Goal: Transaction & Acquisition: Book appointment/travel/reservation

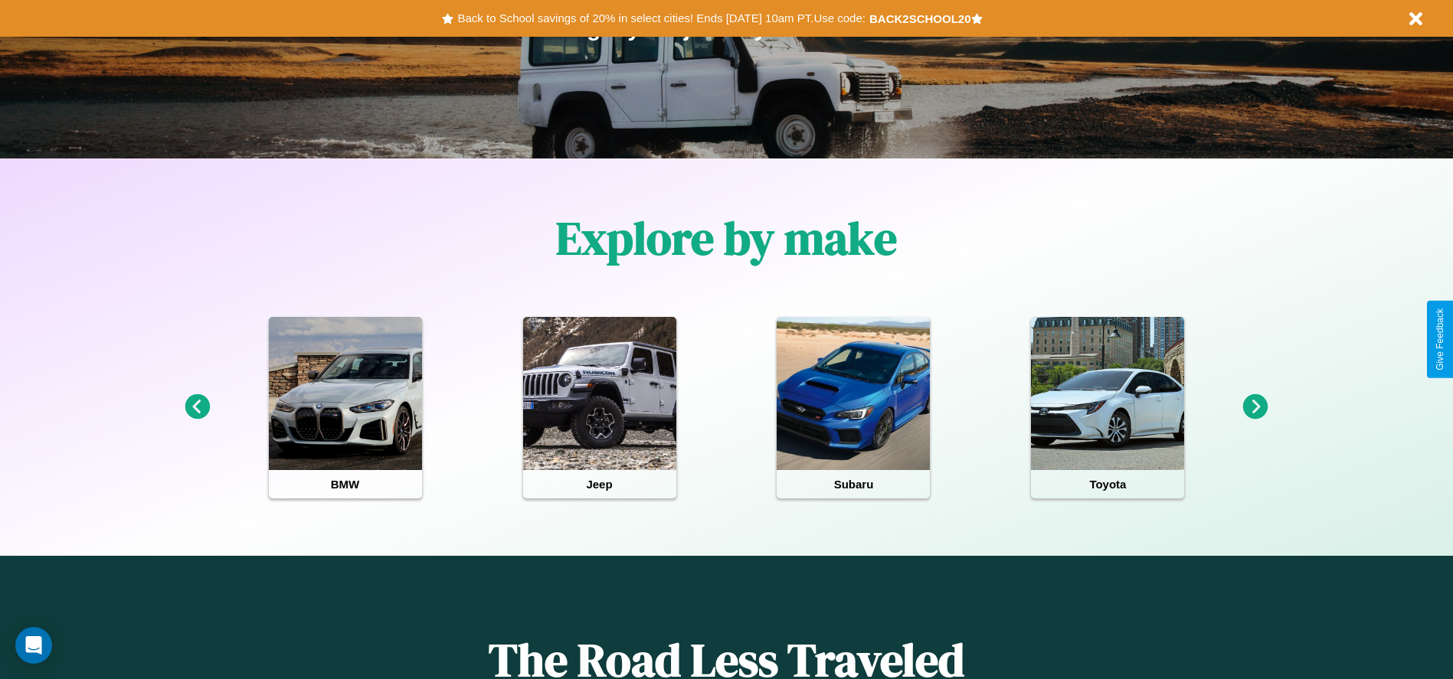
scroll to position [318, 0]
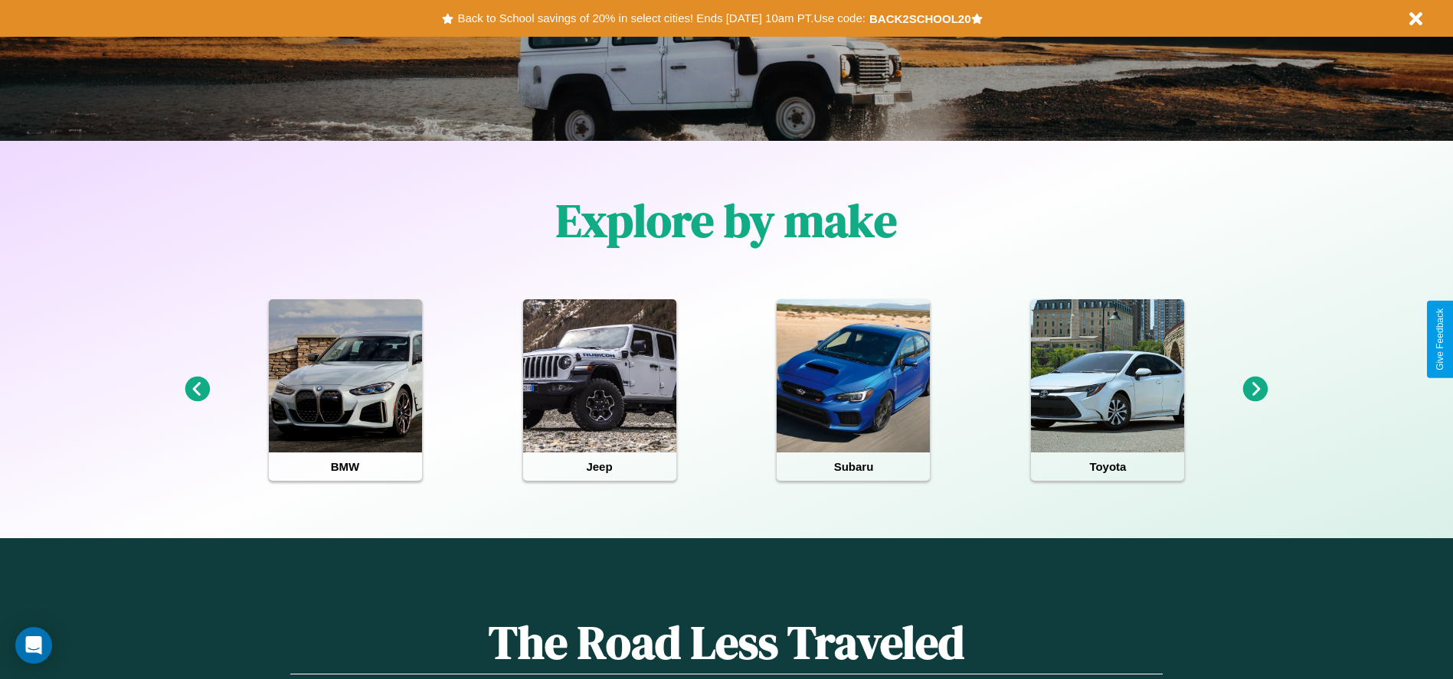
click at [1255, 390] on icon at bounding box center [1255, 389] width 25 height 25
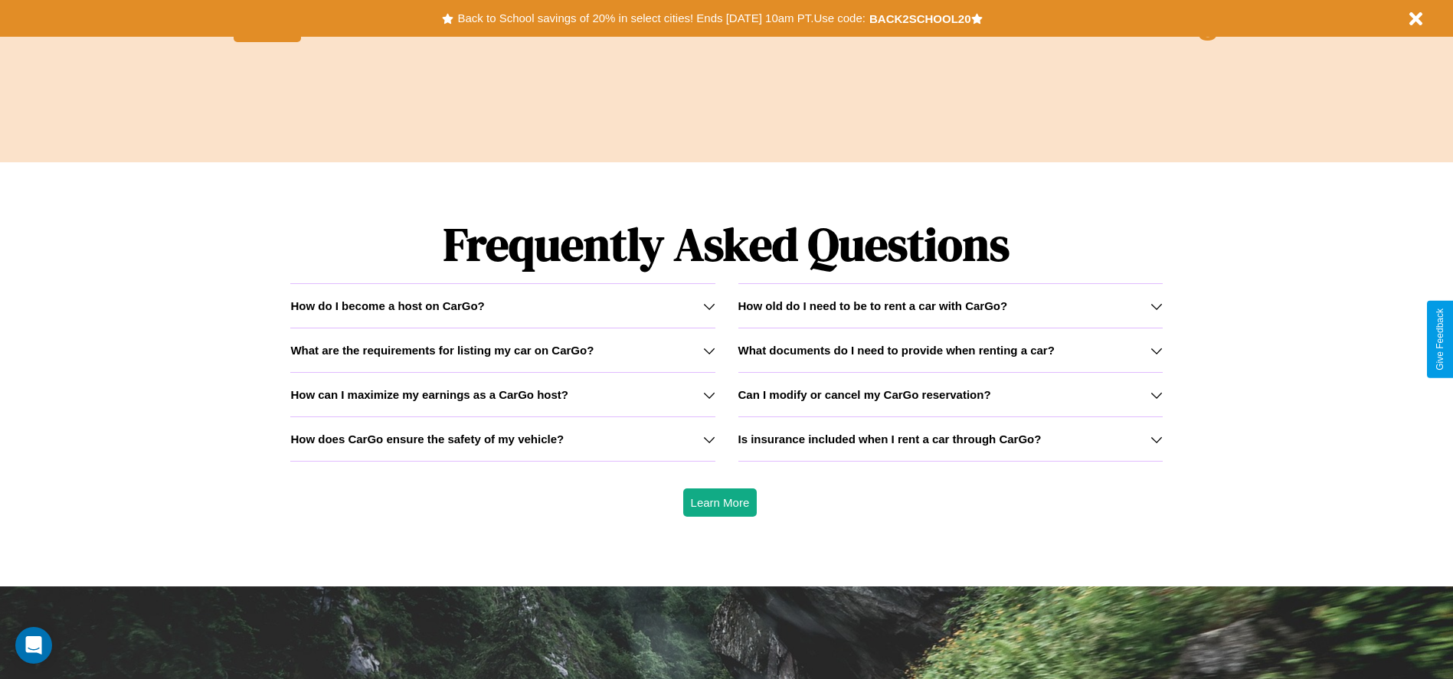
scroll to position [2197, 0]
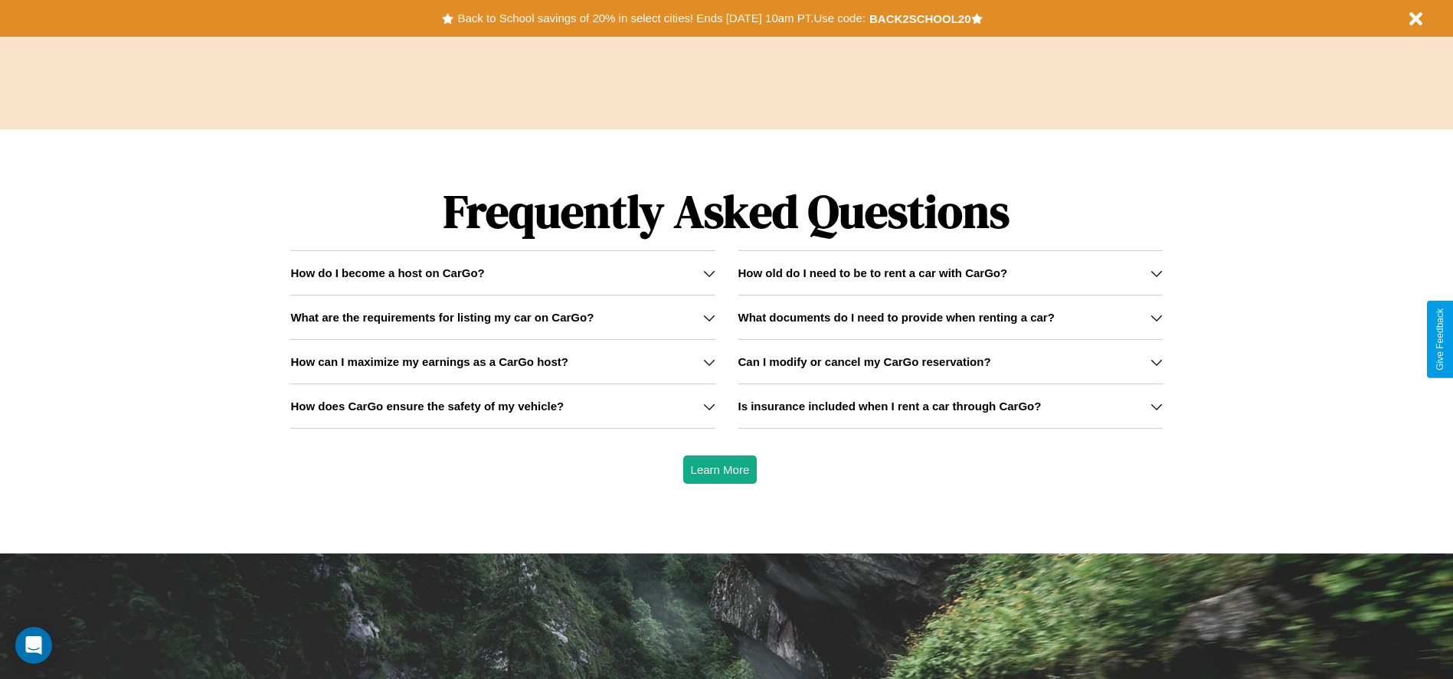
click at [502, 406] on h3 "How does CarGo ensure the safety of my vehicle?" at bounding box center [426, 406] width 273 height 13
click at [502, 361] on h3 "How can I maximize my earnings as a CarGo host?" at bounding box center [429, 361] width 278 height 13
click at [708, 273] on icon at bounding box center [709, 273] width 12 height 12
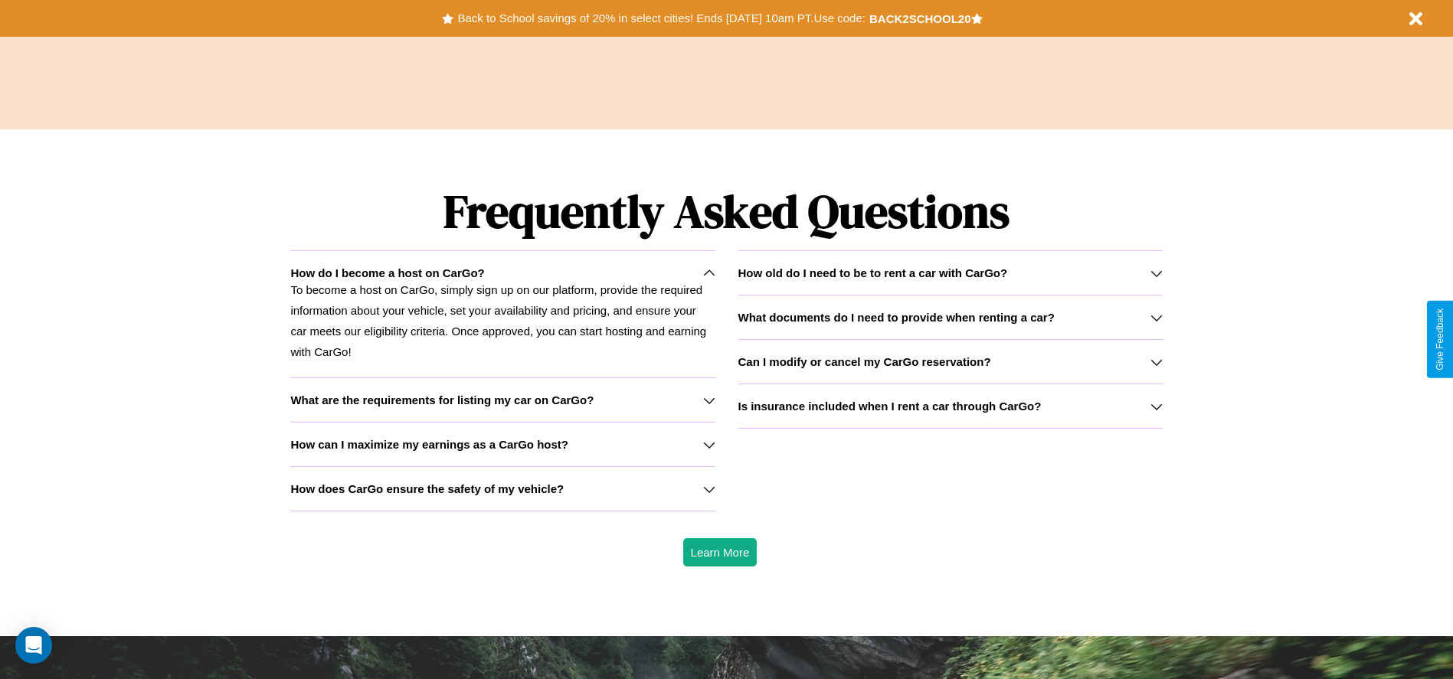
click at [1155, 317] on icon at bounding box center [1156, 318] width 12 height 12
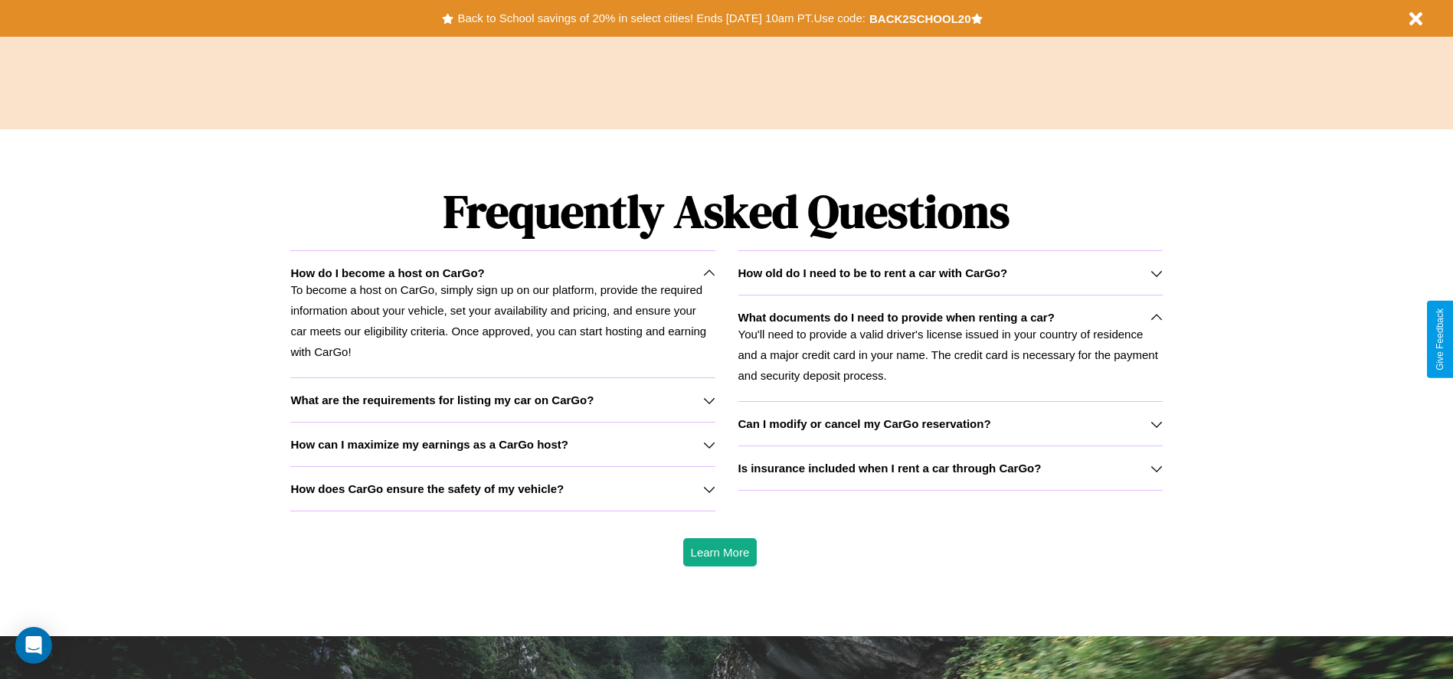
click at [950, 423] on h3 "Can I modify or cancel my CarGo reservation?" at bounding box center [864, 423] width 253 height 13
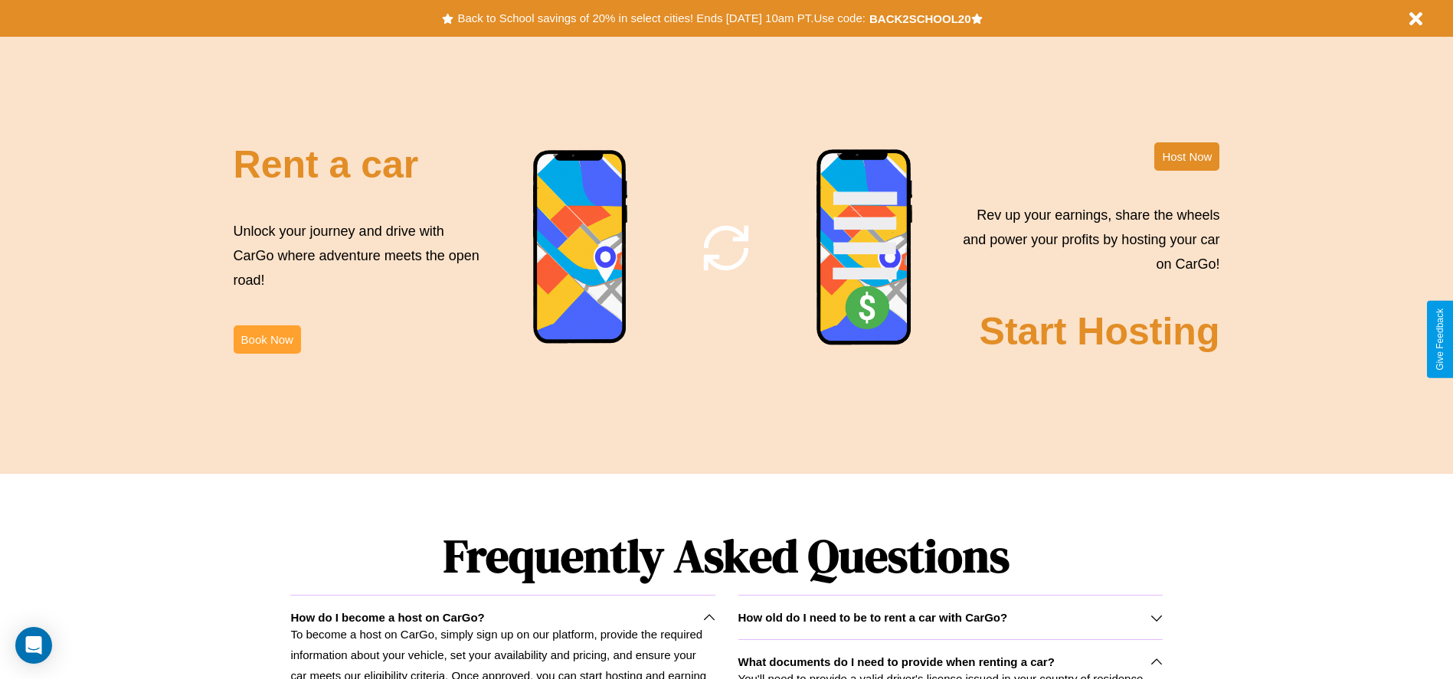
click at [266, 339] on button "Book Now" at bounding box center [267, 339] width 67 height 28
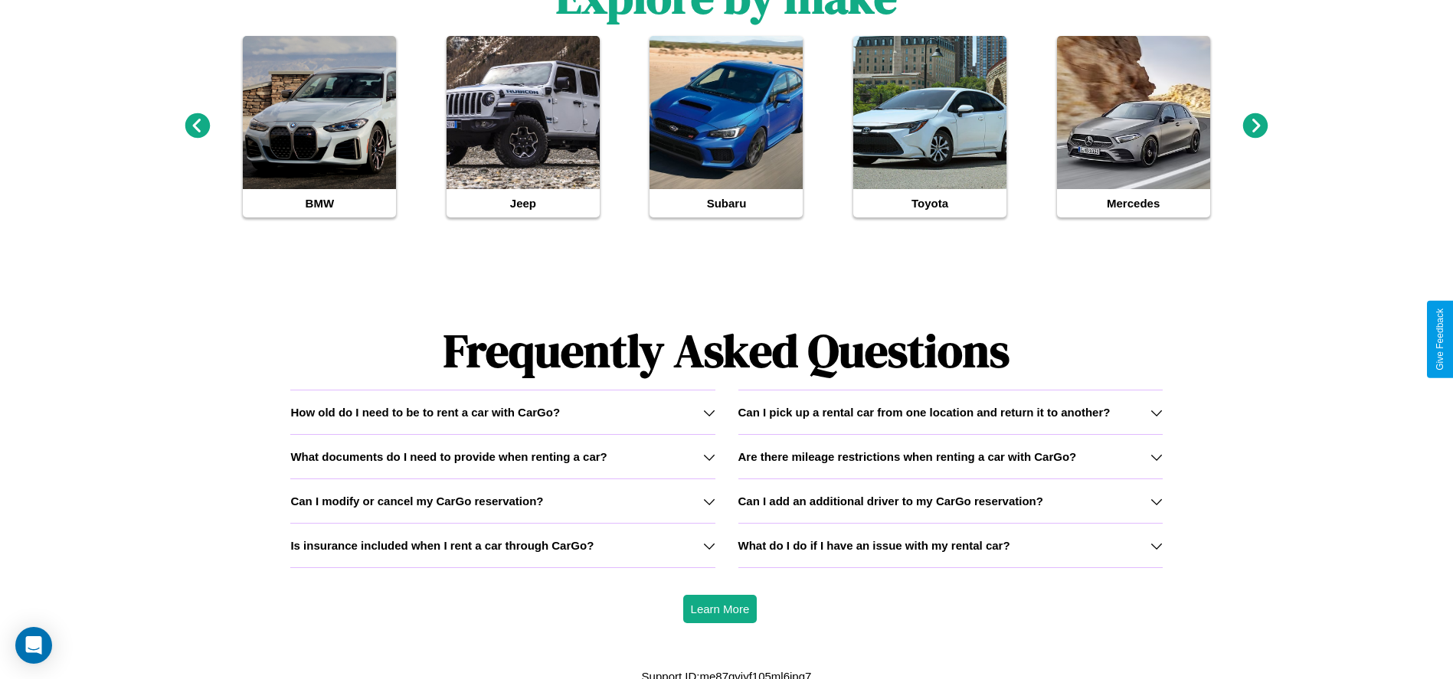
scroll to position [1668, 0]
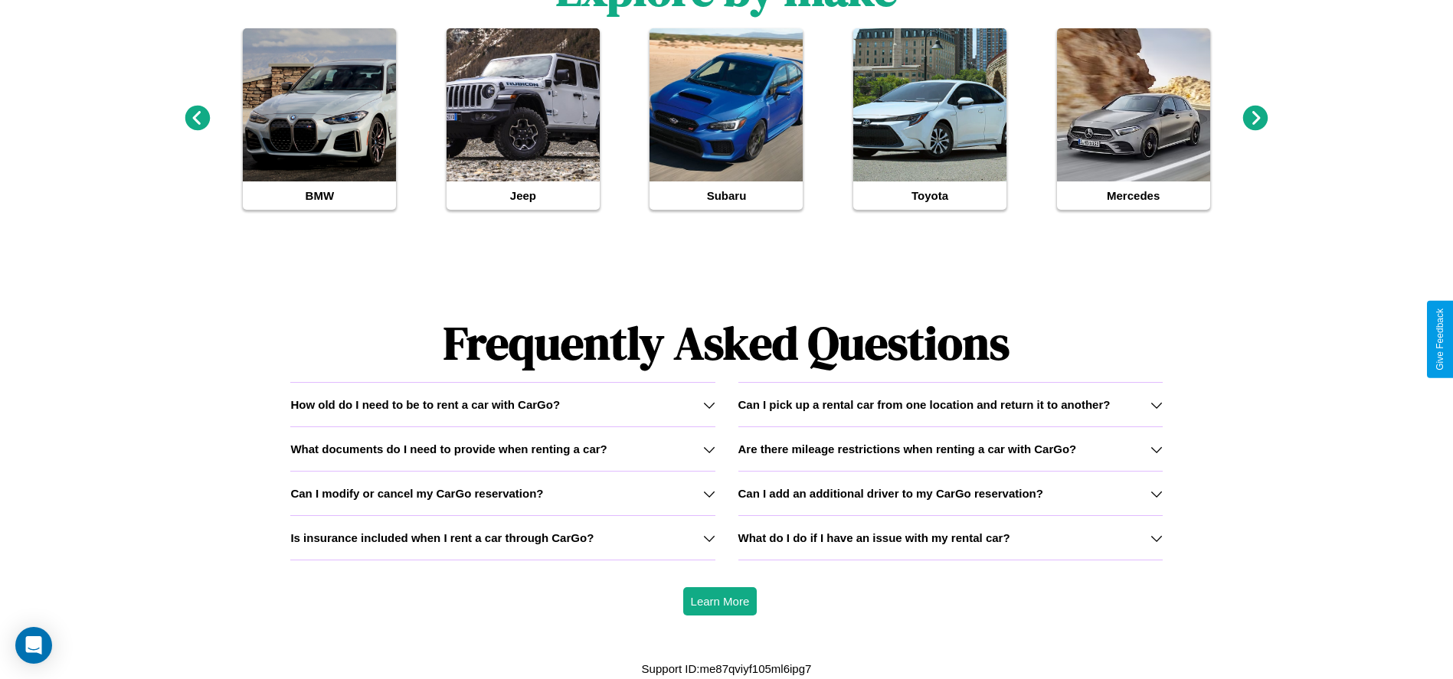
click at [1155, 538] on icon at bounding box center [1156, 538] width 12 height 12
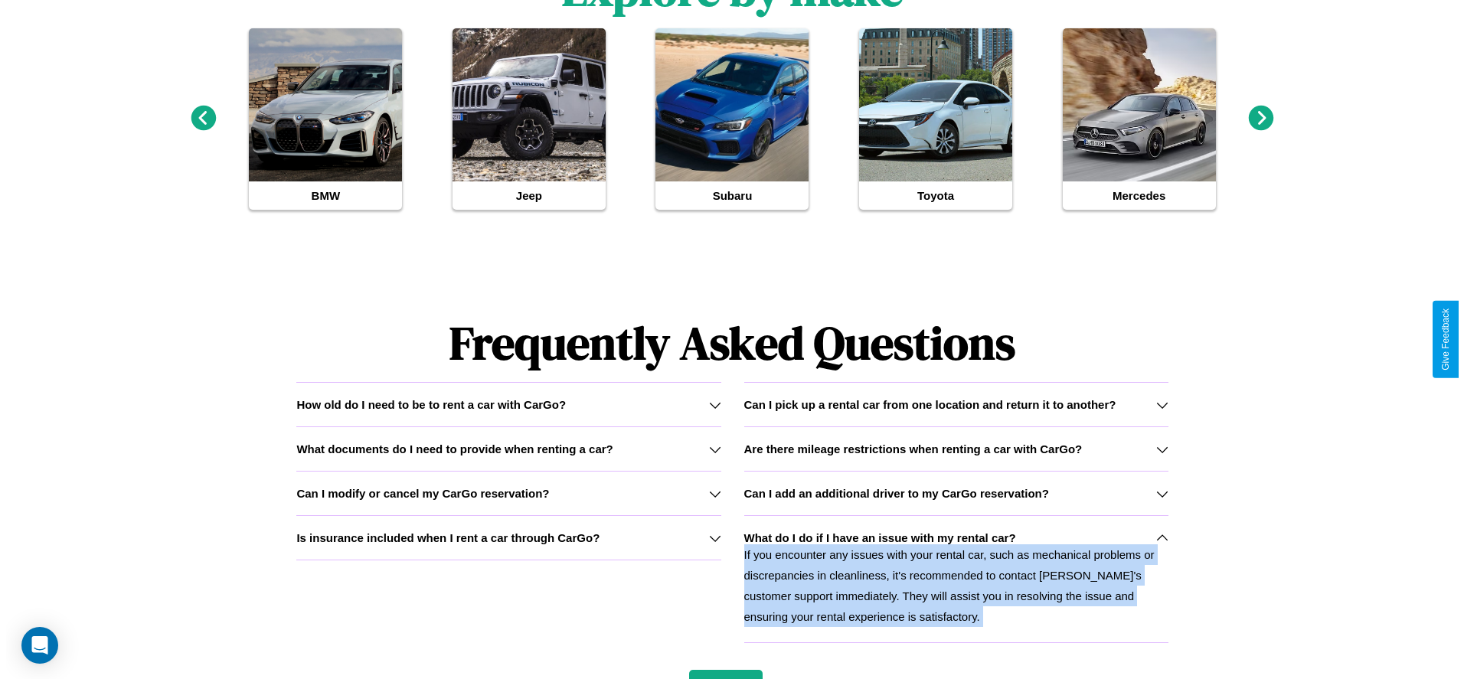
scroll to position [0, 0]
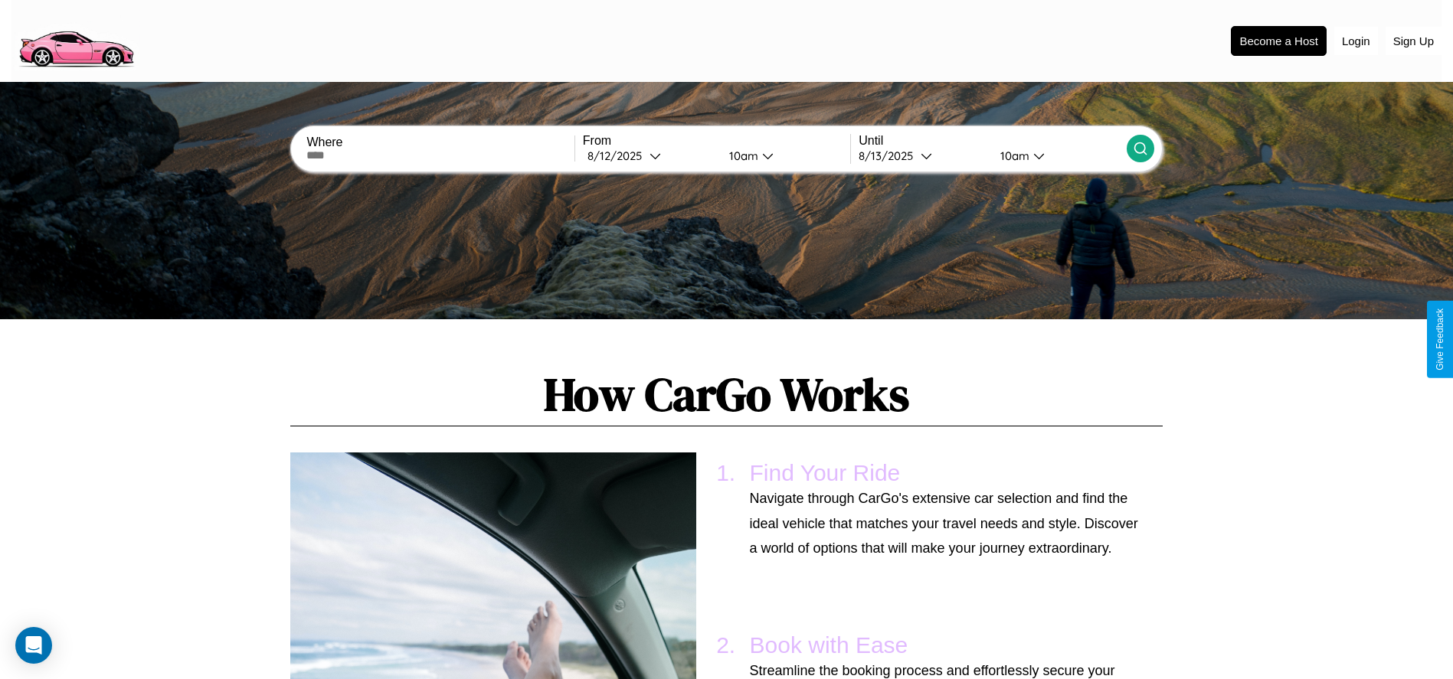
click at [440, 155] on input "text" at bounding box center [439, 155] width 267 height 12
type input "*******"
click at [649, 155] on div "8 / 12 / 2025" at bounding box center [618, 156] width 62 height 15
select select "*"
select select "****"
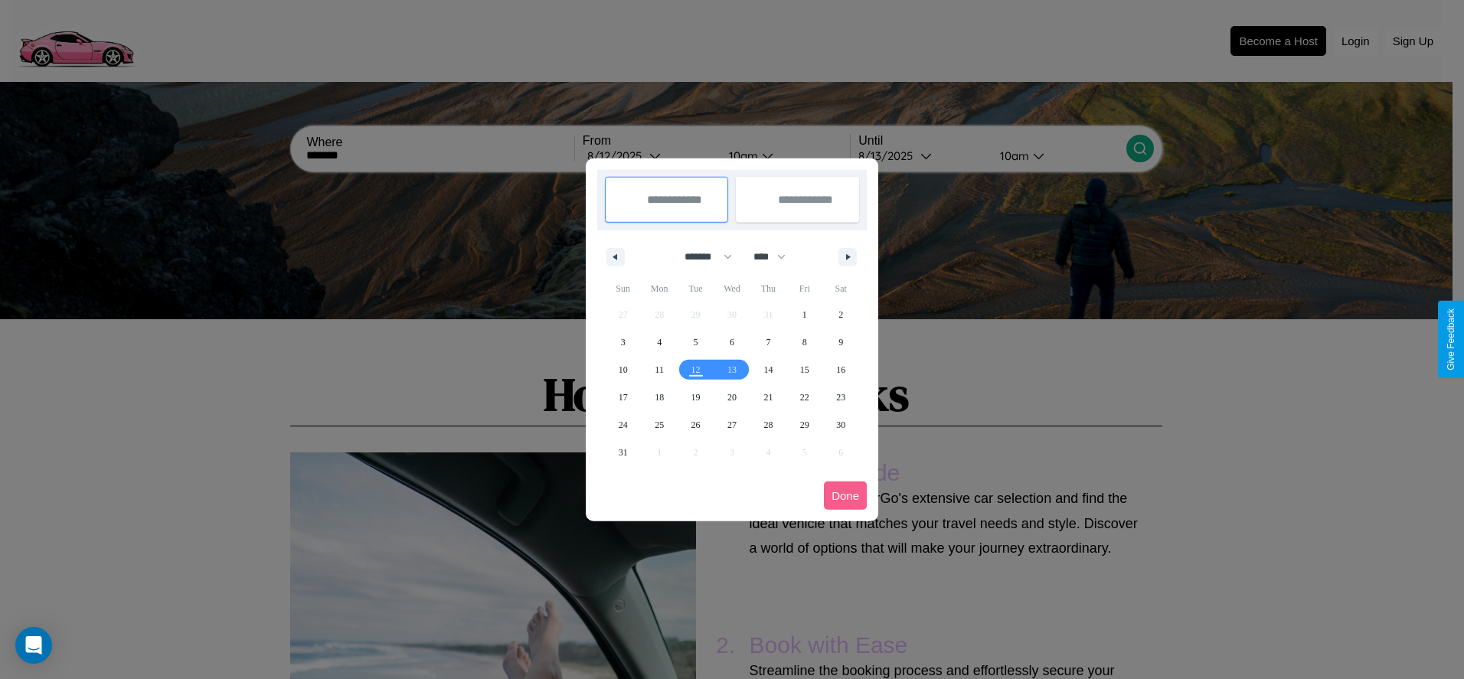
drag, startPoint x: 701, startPoint y: 257, endPoint x: 732, endPoint y: 307, distance: 59.1
click at [701, 257] on select "******* ******** ***** ***** *** **** **** ****** ********* ******* ******** **…" at bounding box center [705, 256] width 65 height 25
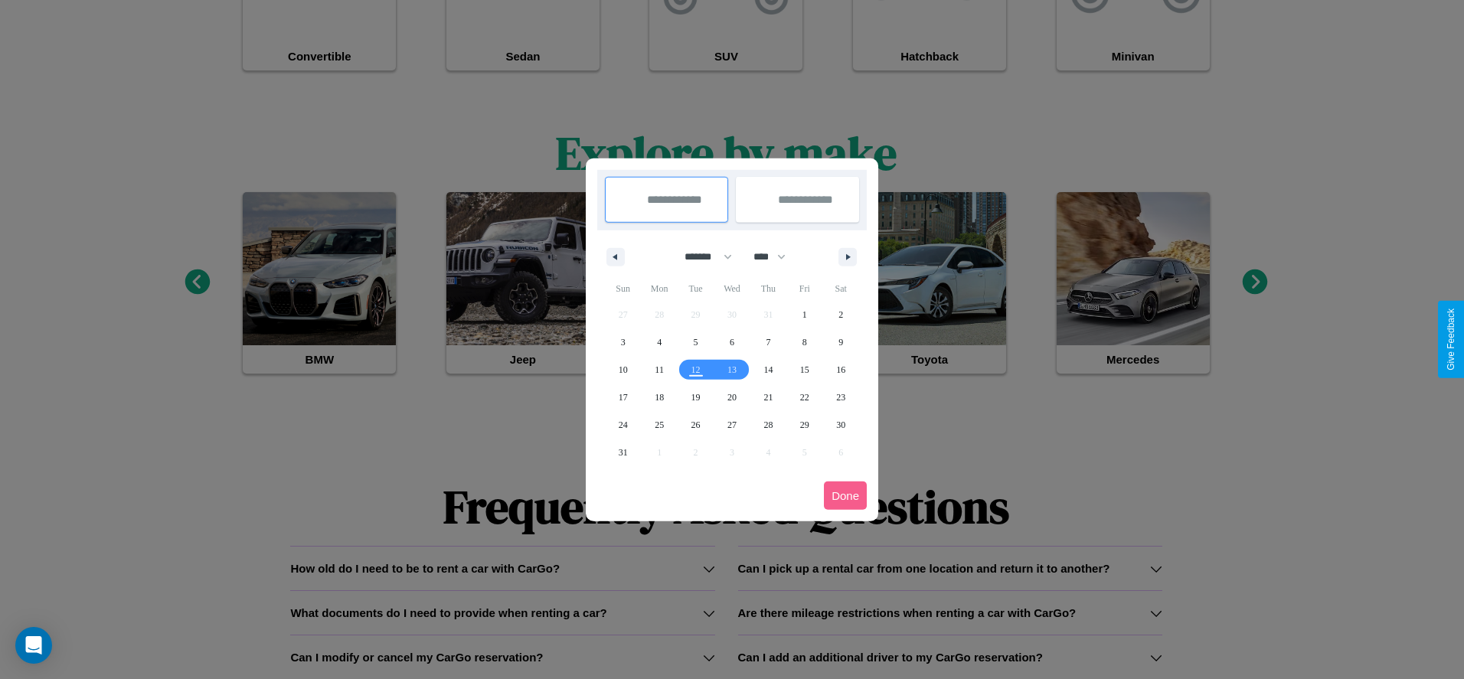
click at [502, 657] on div at bounding box center [732, 339] width 1464 height 679
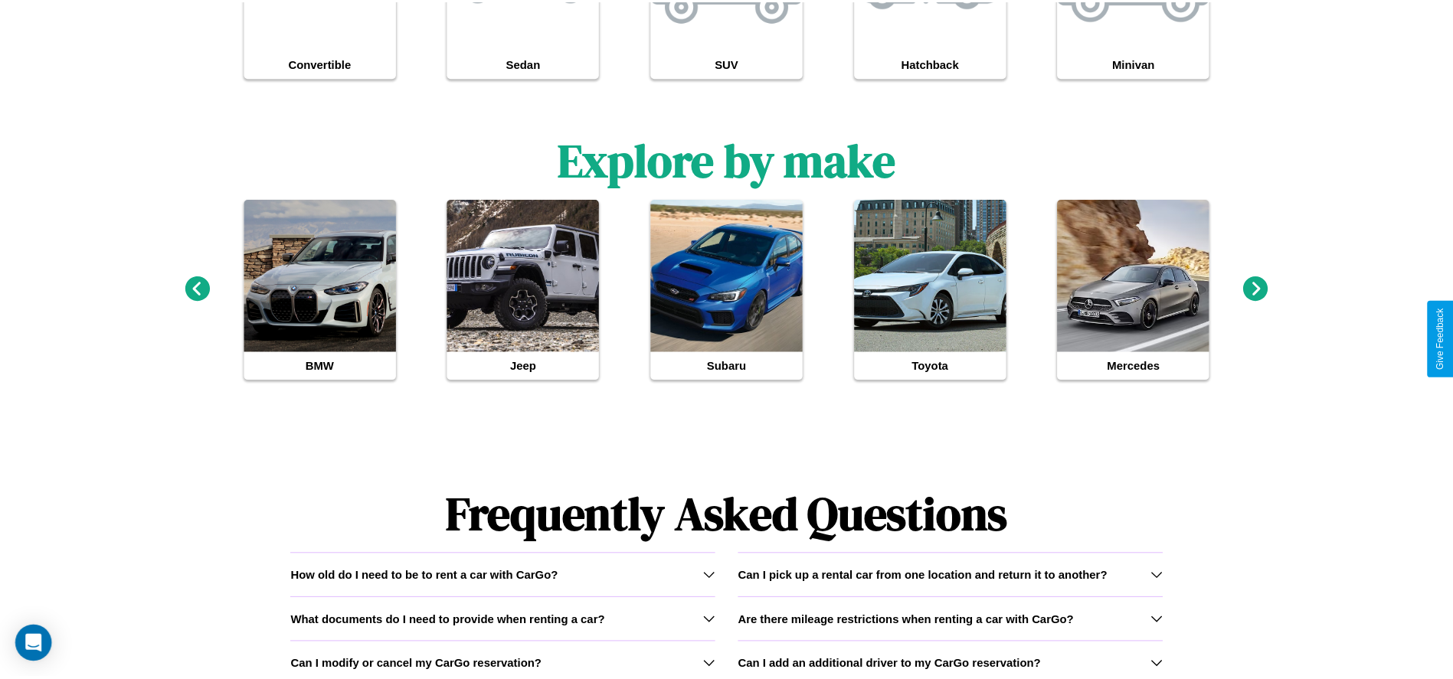
scroll to position [0, 0]
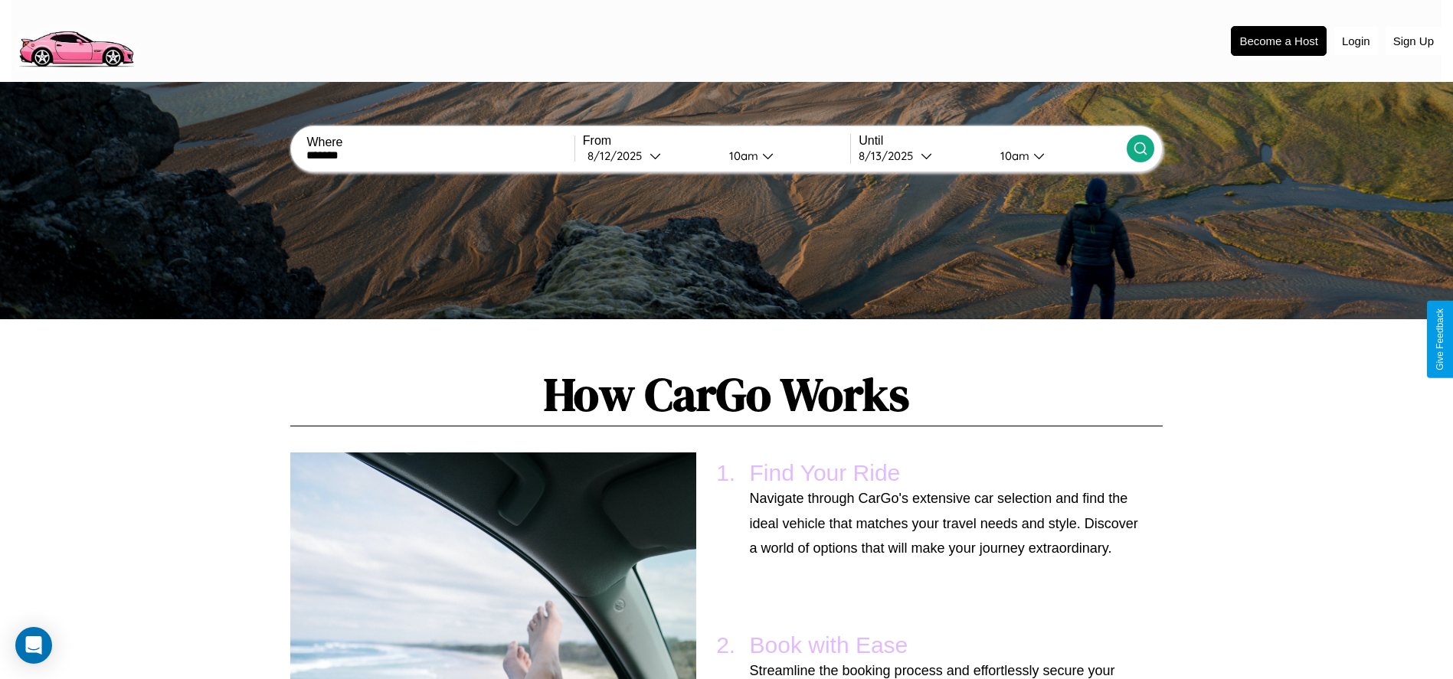
click at [1139, 149] on icon at bounding box center [1140, 148] width 15 height 15
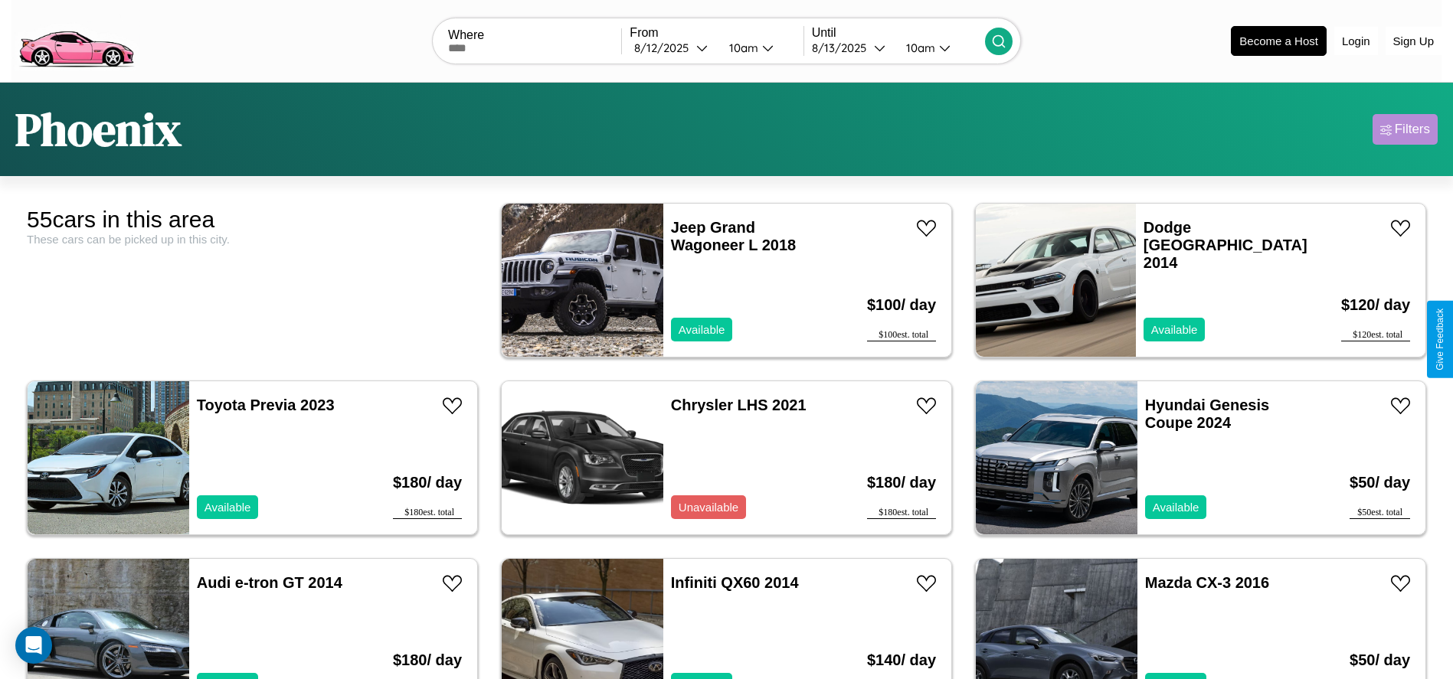
click at [1404, 129] on div "Filters" at bounding box center [1411, 129] width 35 height 15
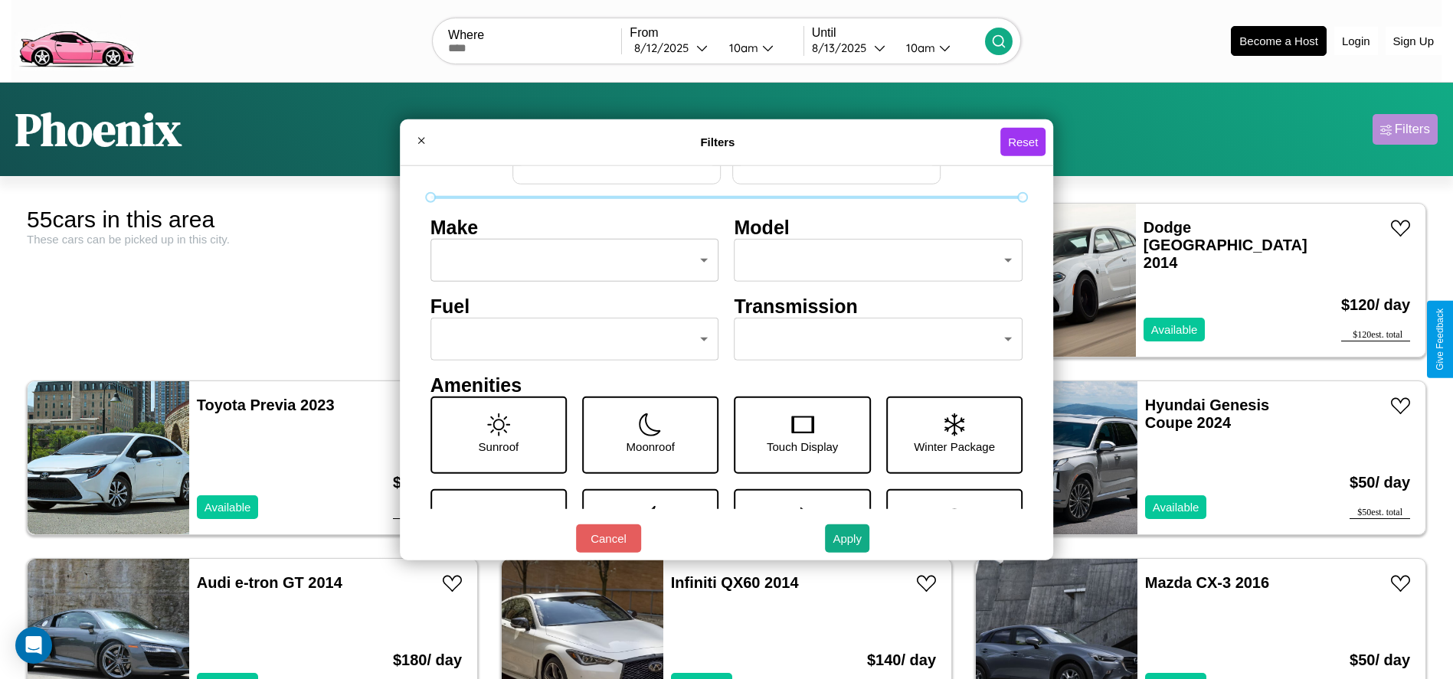
scroll to position [64, 0]
click at [871, 337] on body "CarGo Where From 8 / 12 / 2025 10am Until 8 / 13 / 2025 10am Become a Host Logi…" at bounding box center [726, 387] width 1453 height 774
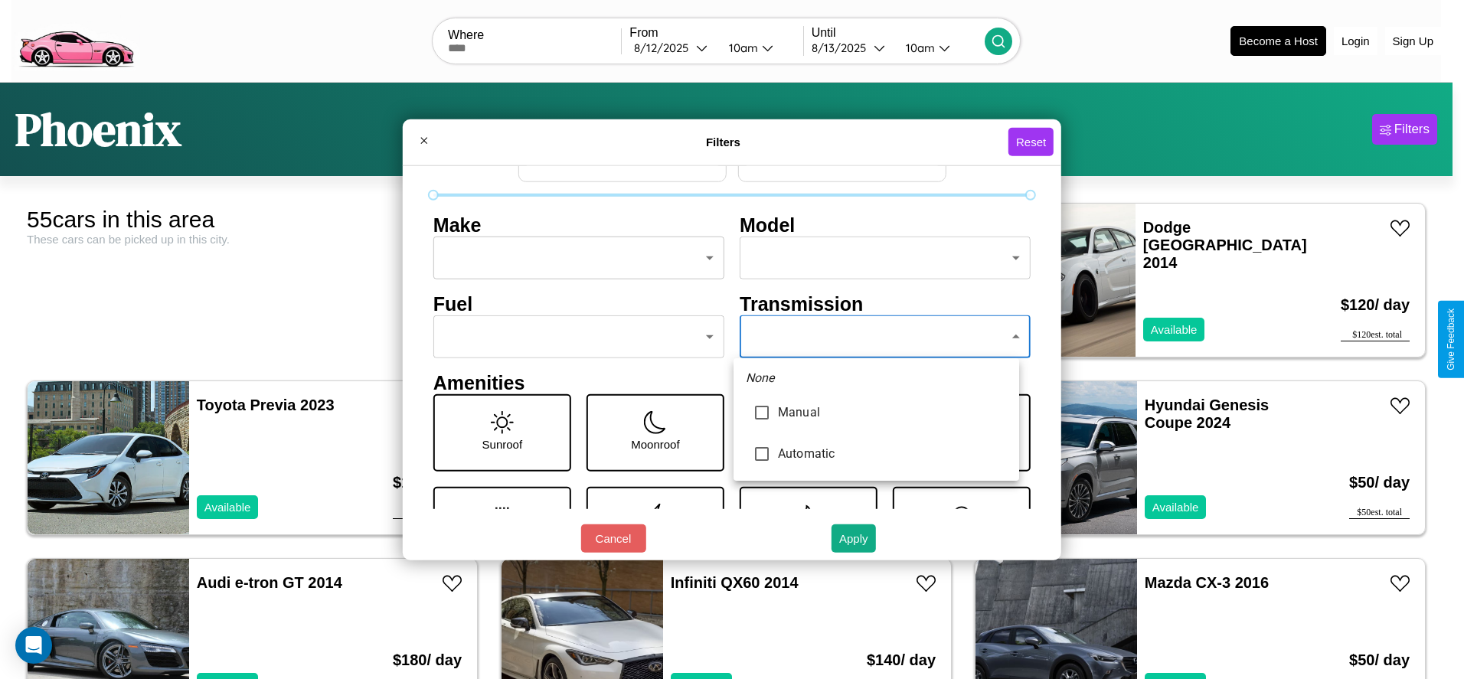
type input "******"
click at [876, 337] on div at bounding box center [732, 339] width 1464 height 679
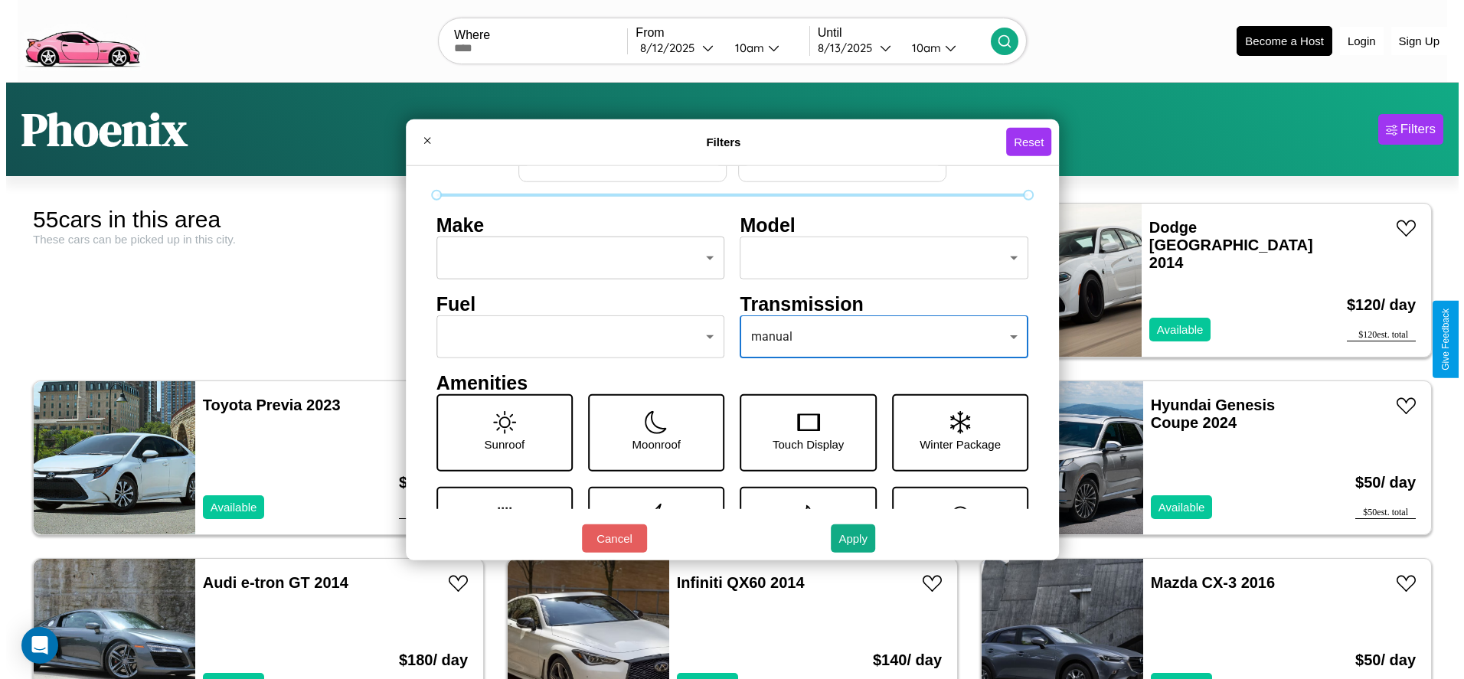
scroll to position [0, 0]
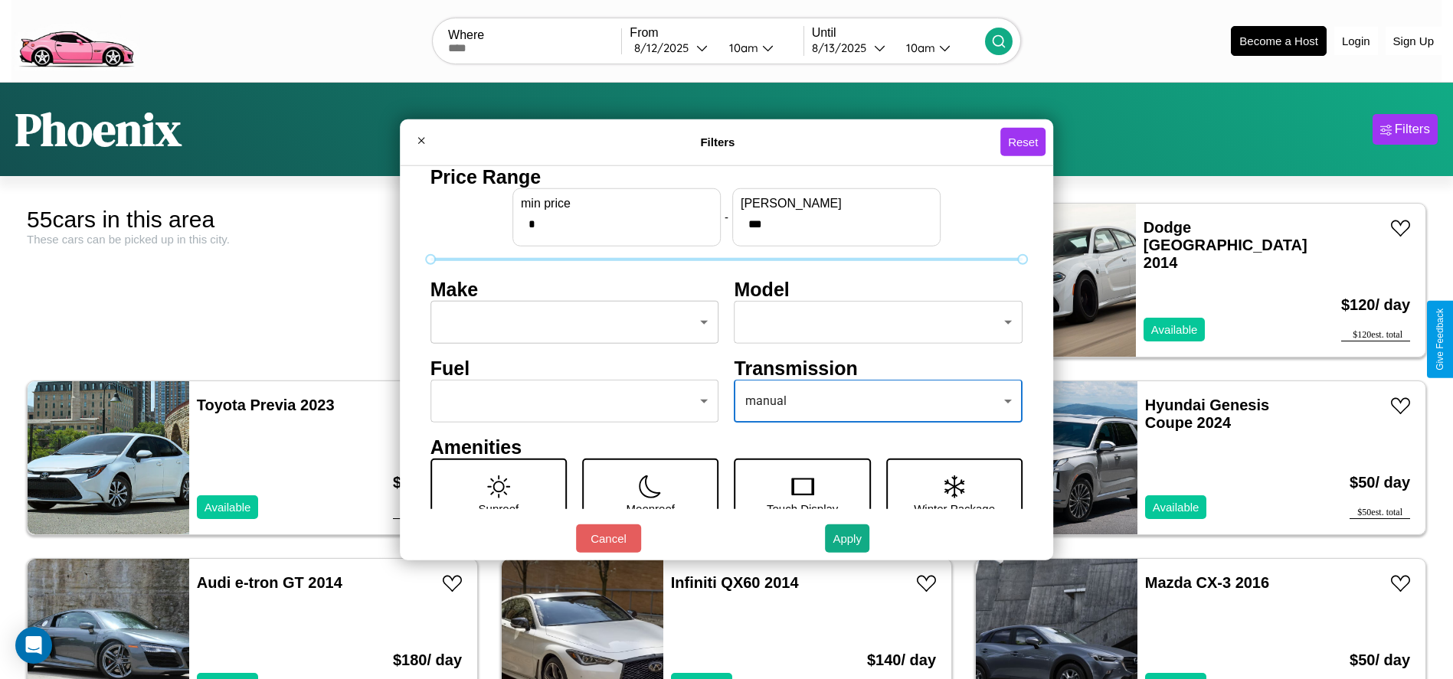
click at [570, 322] on body "CarGo Where From 8 / 12 / 2025 10am Until 8 / 13 / 2025 10am Become a Host Logi…" at bounding box center [726, 387] width 1453 height 774
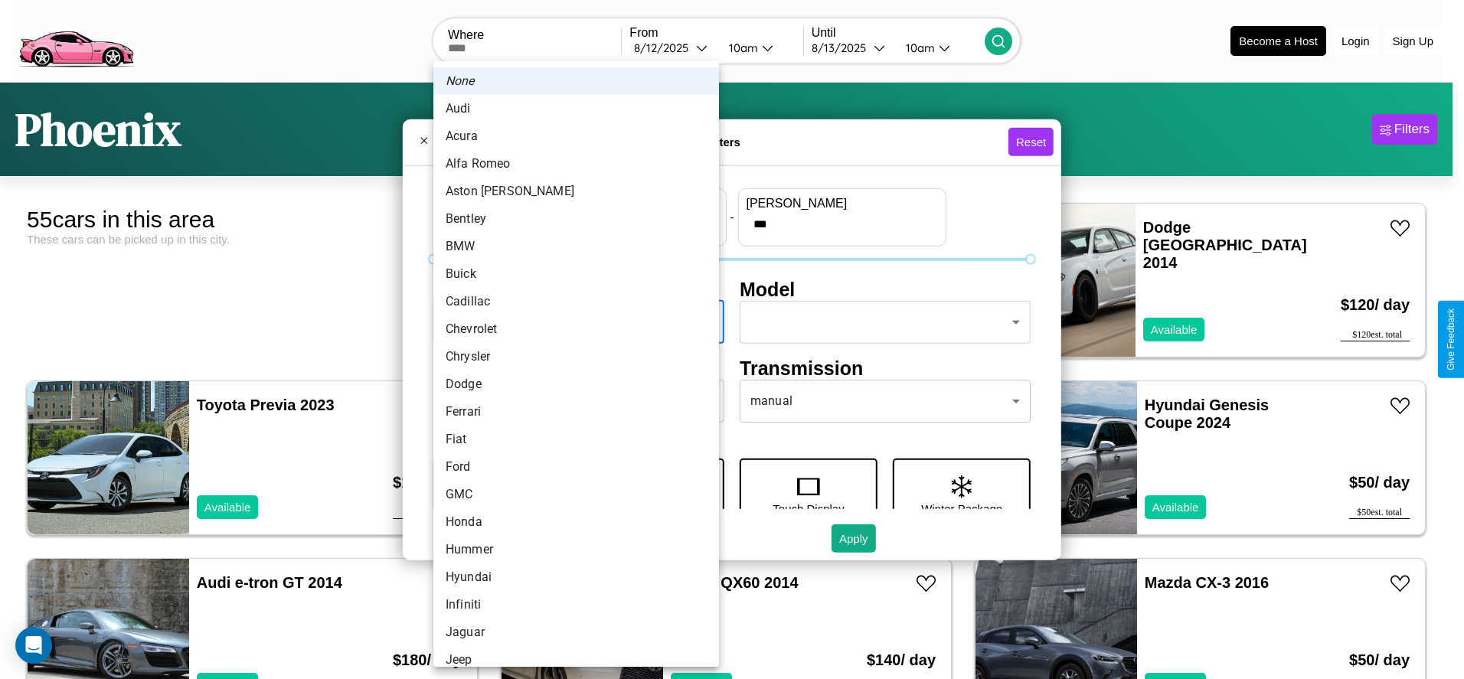
click at [570, 109] on li "Audi" at bounding box center [576, 109] width 286 height 28
type input "****"
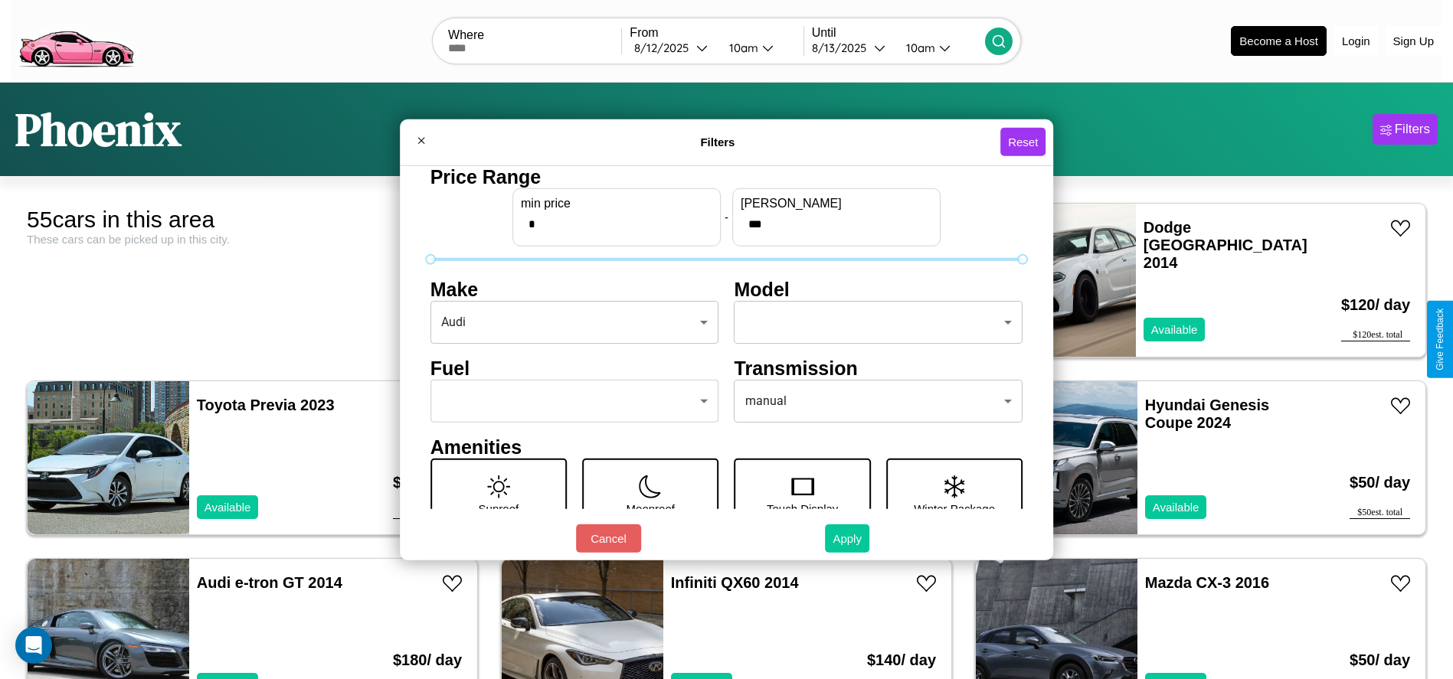
click at [848, 538] on button "Apply" at bounding box center [847, 539] width 44 height 28
